Goal: Information Seeking & Learning: Learn about a topic

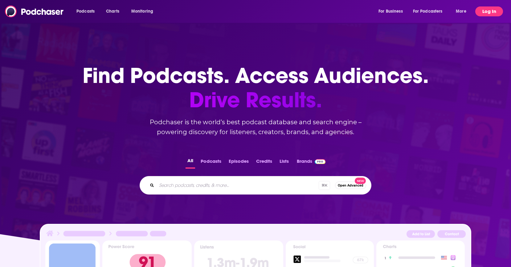
click at [480, 13] on button "Log In" at bounding box center [489, 11] width 28 height 10
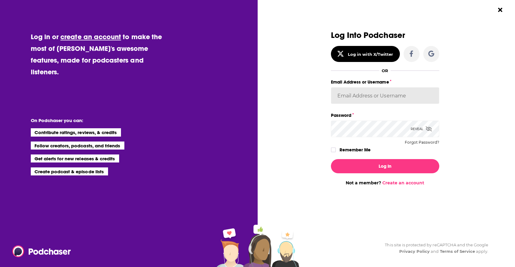
type input "[EMAIL_ADDRESS][DOMAIN_NAME]"
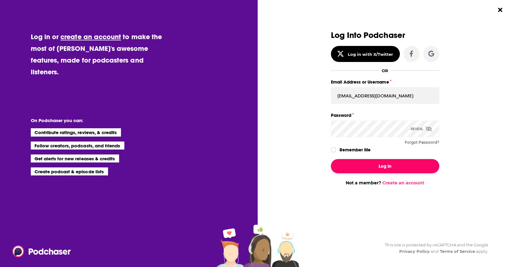
click at [396, 171] on button "Log In" at bounding box center [385, 166] width 108 height 14
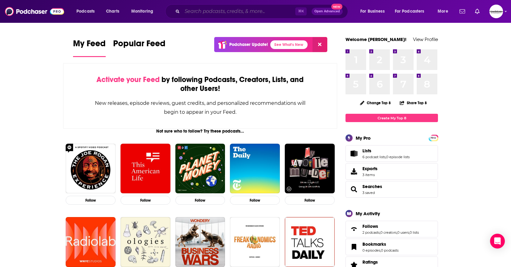
click at [214, 10] on input "Search podcasts, credits, & more..." at bounding box center [238, 11] width 113 height 10
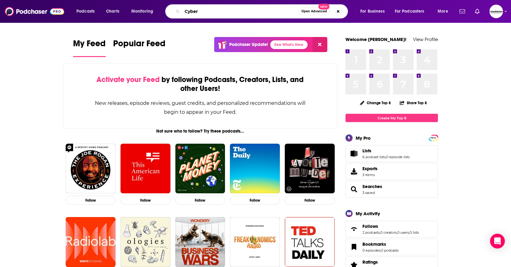
click at [213, 12] on input "Cyber" at bounding box center [240, 11] width 116 height 10
click at [202, 13] on input "Cyber" at bounding box center [240, 11] width 116 height 10
type input "Cybersecurity Readiness"
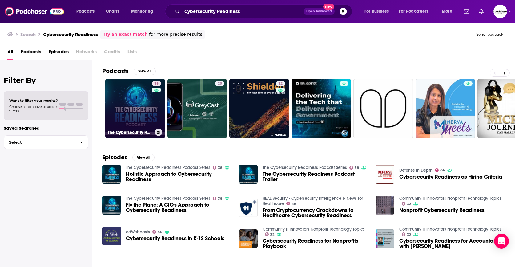
click at [116, 124] on link "38 The Cybersecurity Readiness Podcast Series" at bounding box center [135, 109] width 60 height 60
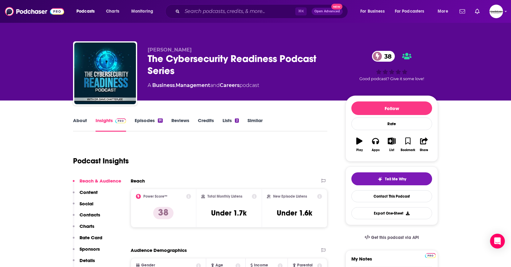
click at [82, 120] on link "About" at bounding box center [80, 124] width 14 height 14
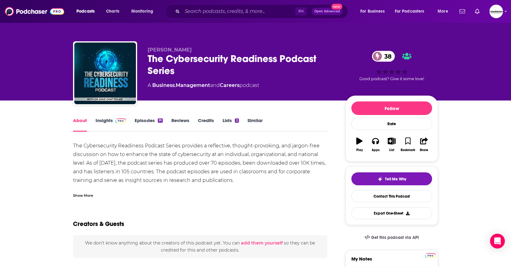
click at [147, 119] on link "Episodes 91" at bounding box center [149, 124] width 28 height 14
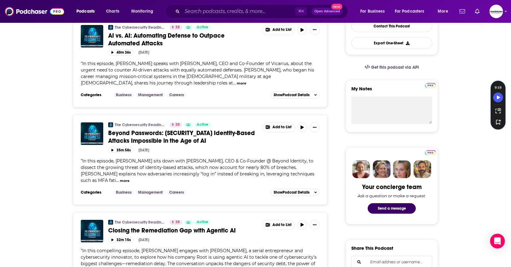
scroll to position [175, 0]
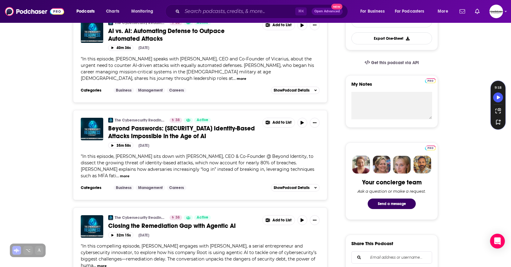
click at [201, 154] on span "In this episode, [PERSON_NAME] sits down with [PERSON_NAME], CEO & Co-Founder @…" at bounding box center [197, 165] width 233 height 25
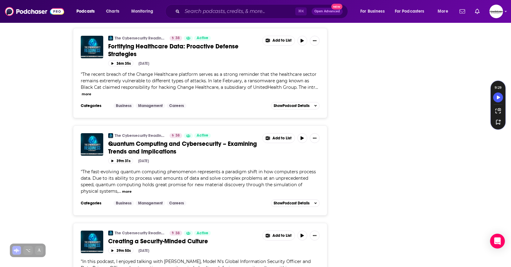
scroll to position [2290, 0]
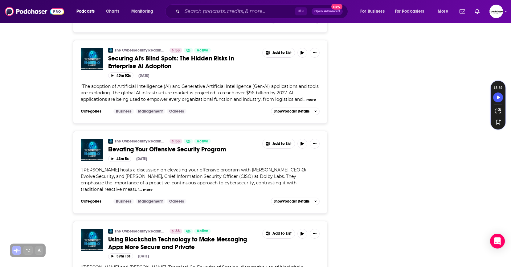
scroll to position [906, 0]
click at [246, 167] on span "[PERSON_NAME] hosts a discussion on elevating your offensive program with [PERS…" at bounding box center [193, 179] width 225 height 25
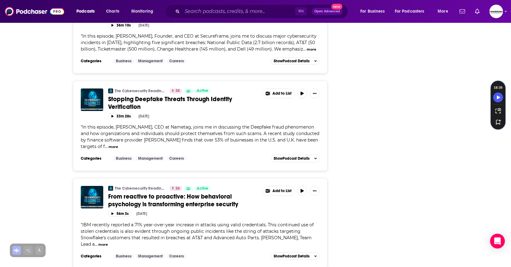
scroll to position [1332, 0]
click at [229, 130] on div "The Cybersecurity Readiness Podcast Series 38 Active Stopping Deepfake Threats …" at bounding box center [200, 120] width 239 height 65
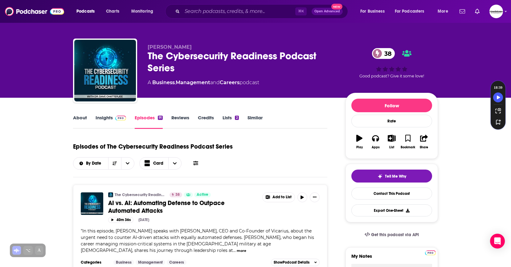
scroll to position [0, 0]
